Goal: Use online tool/utility: Utilize a website feature to perform a specific function

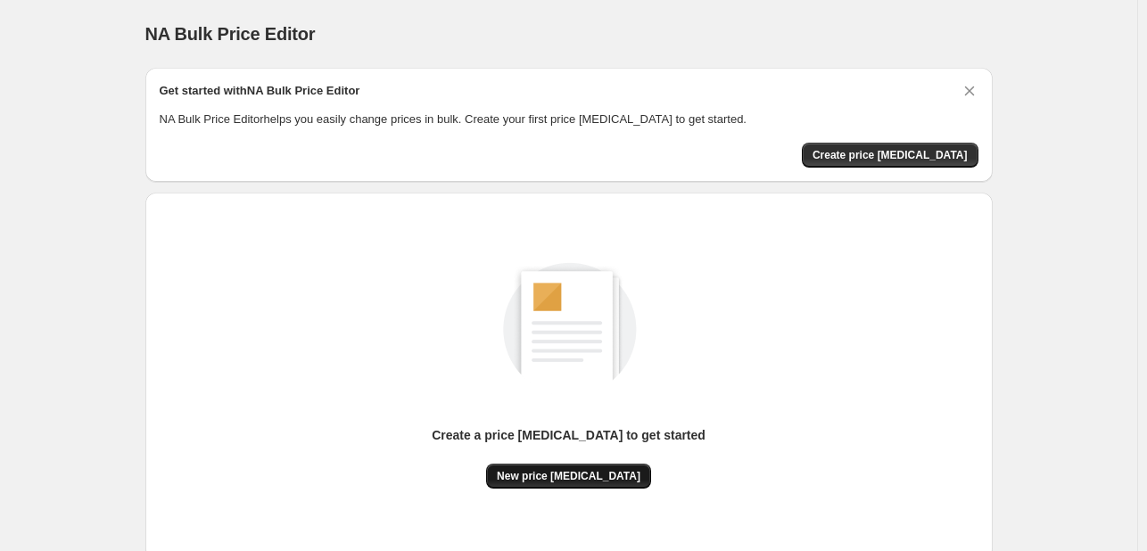
click at [604, 470] on span "New price change job" at bounding box center [569, 476] width 144 height 14
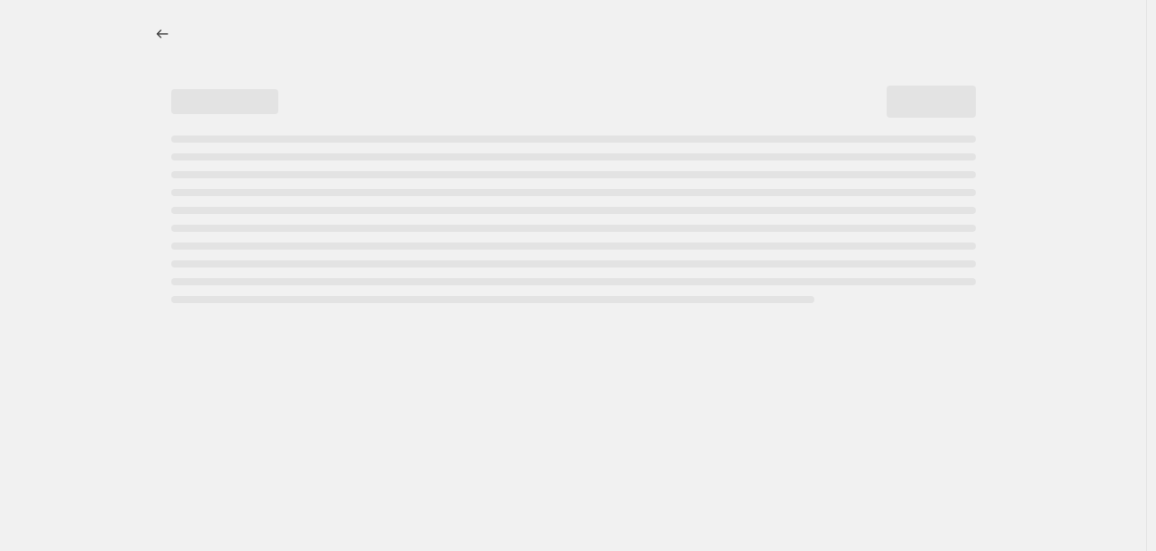
select select "percentage"
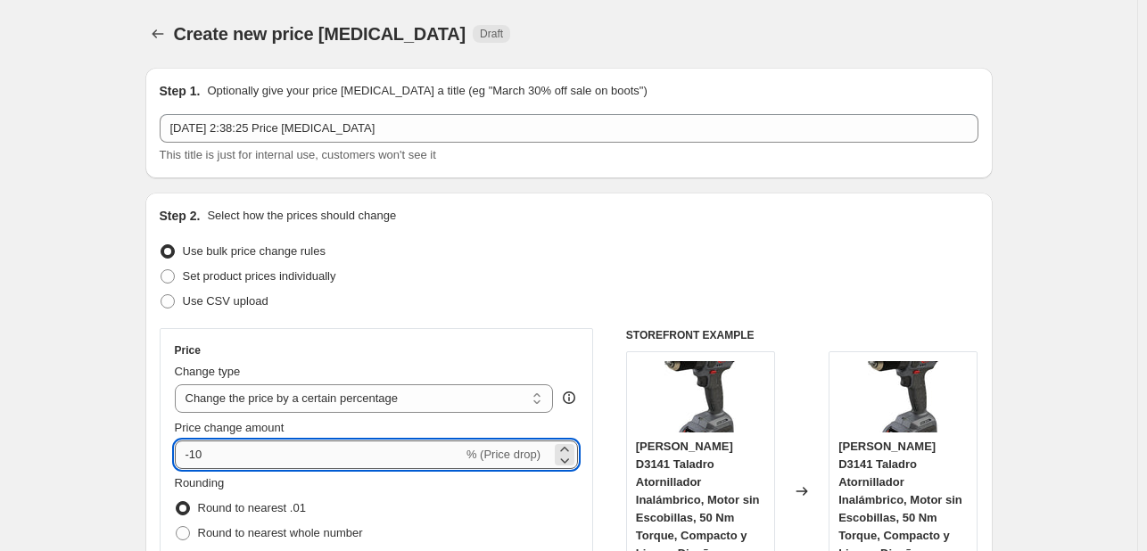
click at [236, 457] on input "-10" at bounding box center [319, 455] width 288 height 29
type input "-1"
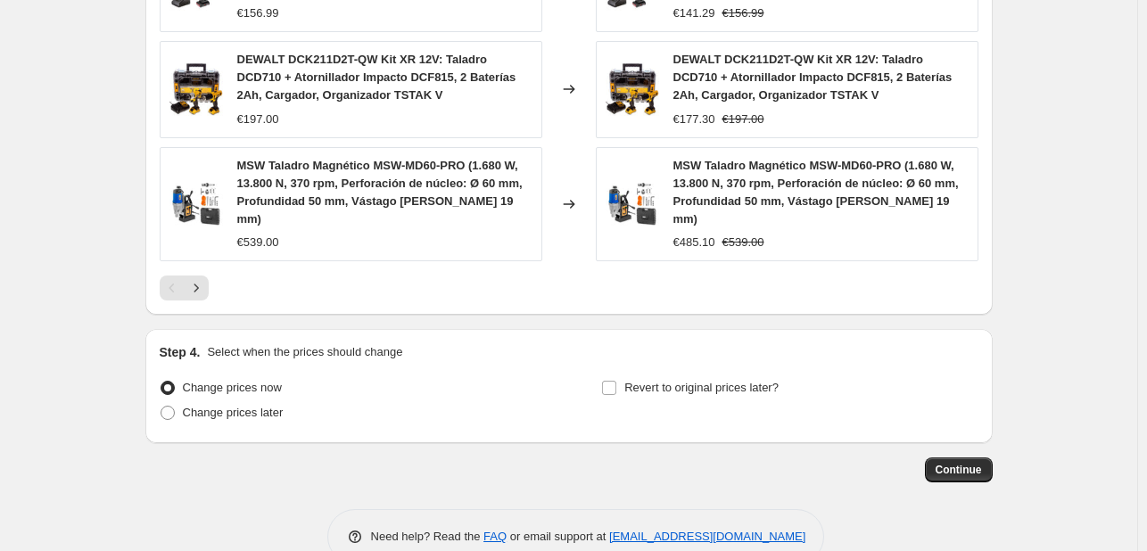
scroll to position [1349, 0]
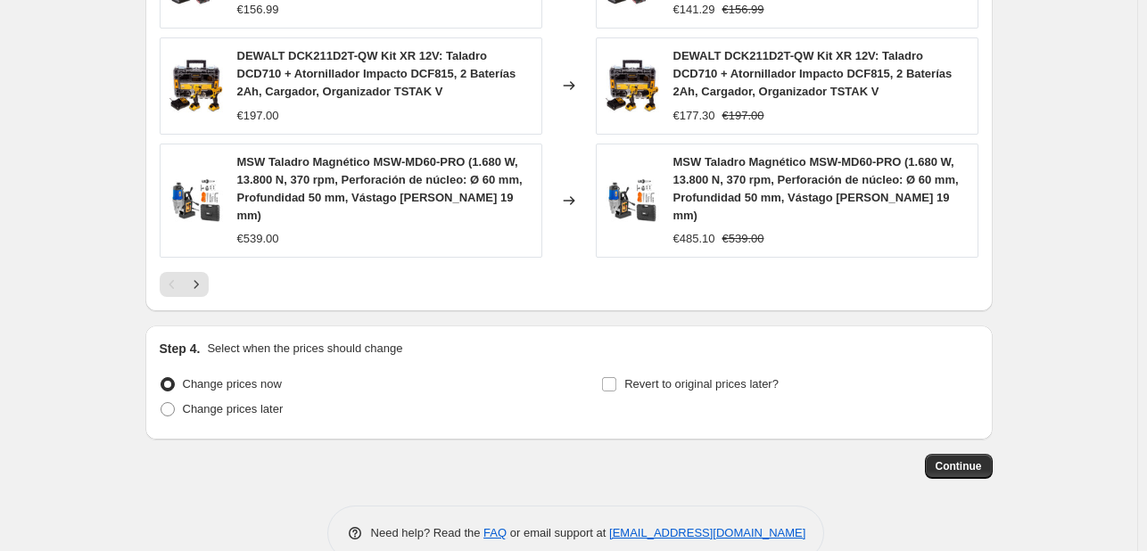
type input "-35"
click at [976, 459] on span "Continue" at bounding box center [959, 466] width 46 height 14
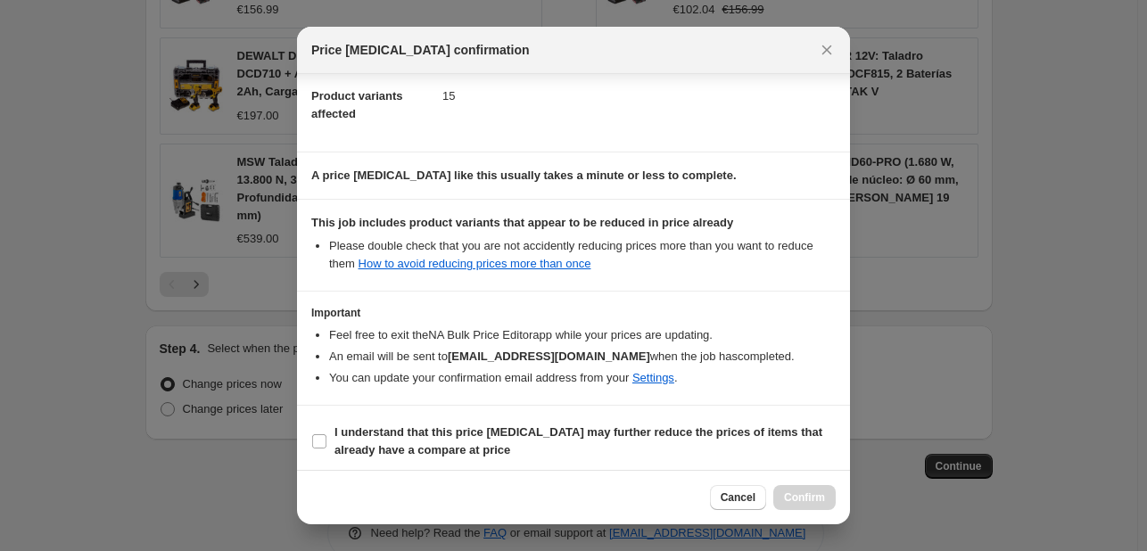
scroll to position [198, 0]
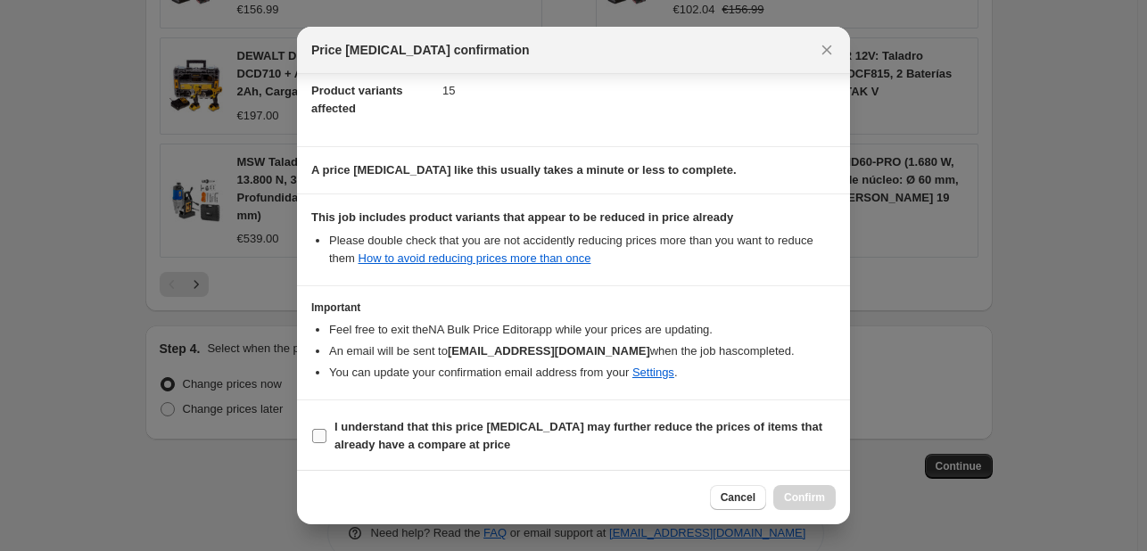
click at [351, 436] on b "I understand that this price change job may further reduce the prices of items …" at bounding box center [579, 435] width 488 height 31
click at [327, 436] on input "I understand that this price change job may further reduce the prices of items …" at bounding box center [319, 436] width 14 height 14
checkbox input "true"
click at [781, 494] on button "Confirm" at bounding box center [804, 497] width 62 height 25
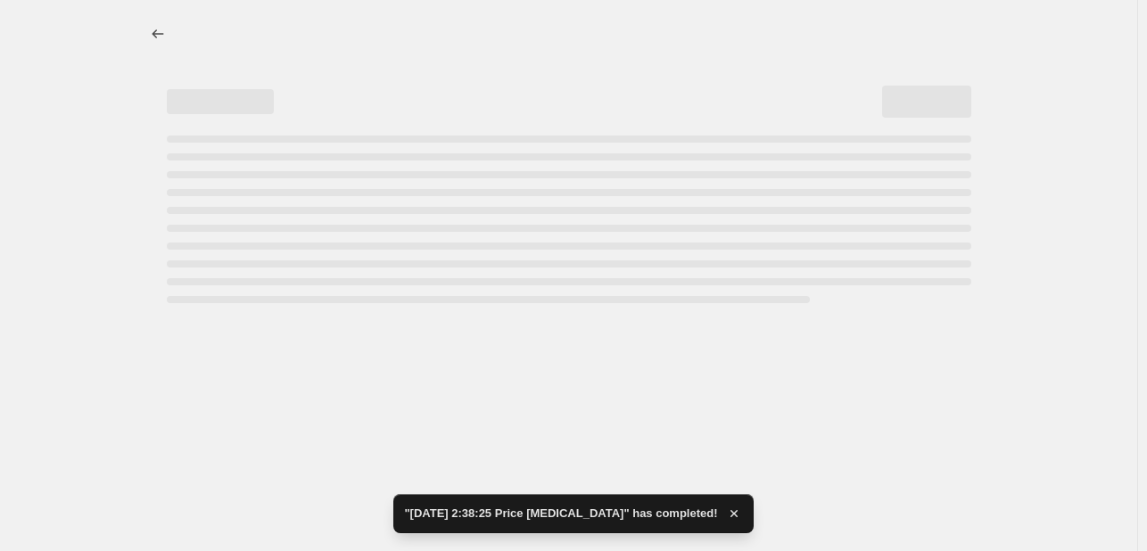
select select "percentage"
